Goal: Browse casually

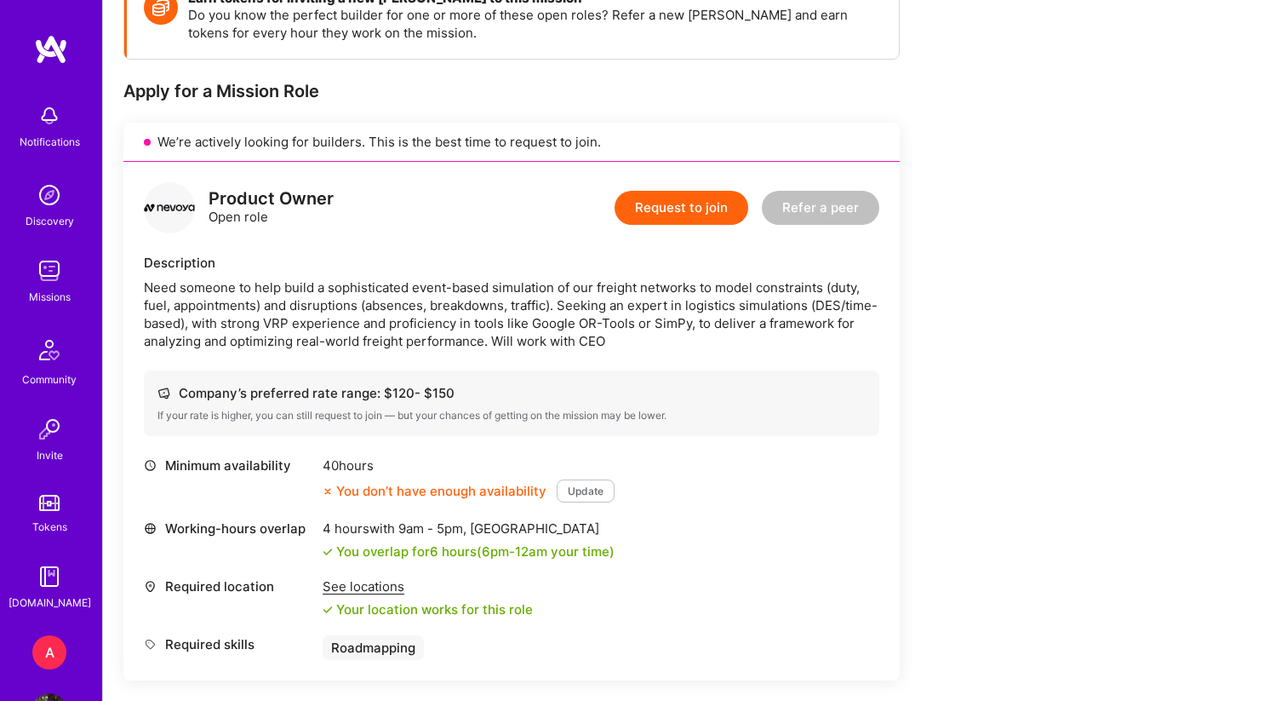
scroll to position [317, 0]
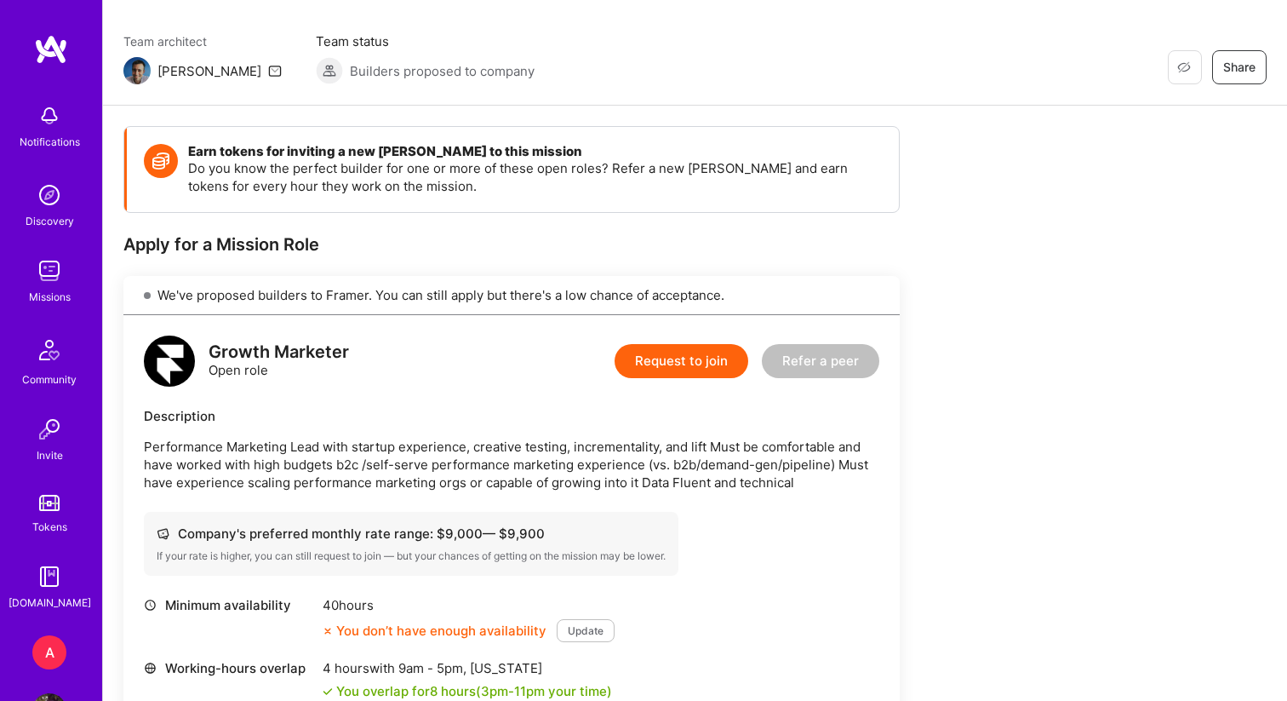
scroll to position [128, 0]
